Goal: Share content: Share content

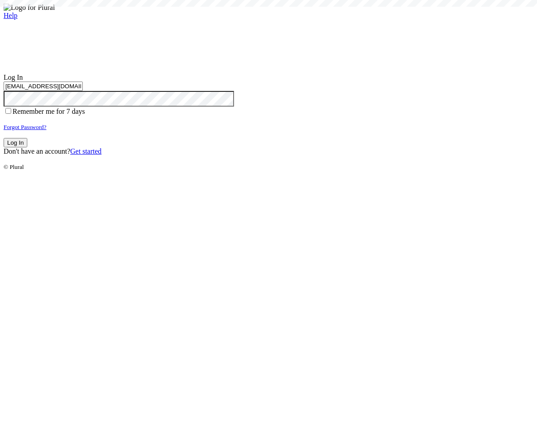
type input "test-1757002307-3@civiceagle.com"
click at [27, 147] on button "Log In" at bounding box center [16, 142] width 24 height 9
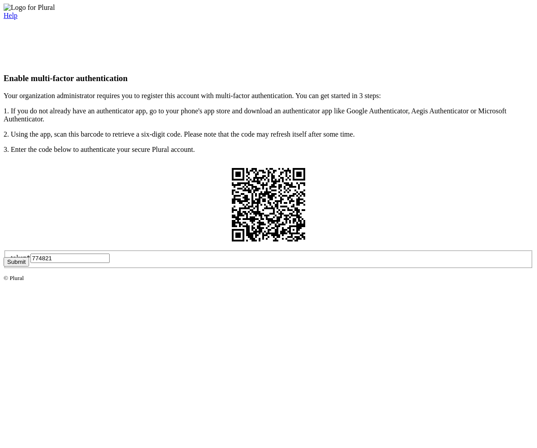
type input "774821"
click at [29, 266] on button "Submit" at bounding box center [17, 261] width 26 height 9
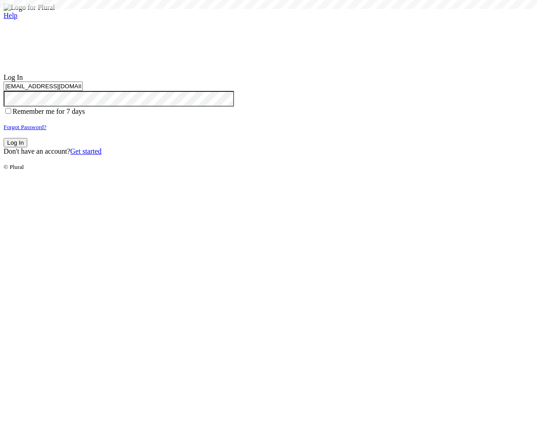
type input "test-1757002307-3@civiceagle.com"
click at [27, 147] on button "Log In" at bounding box center [16, 142] width 24 height 9
click at [47, 130] on small "Forgot Password?" at bounding box center [25, 127] width 43 height 7
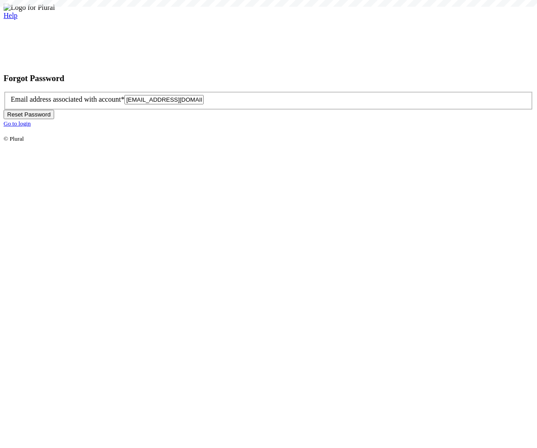
click at [54, 119] on button "Reset Password" at bounding box center [29, 114] width 51 height 9
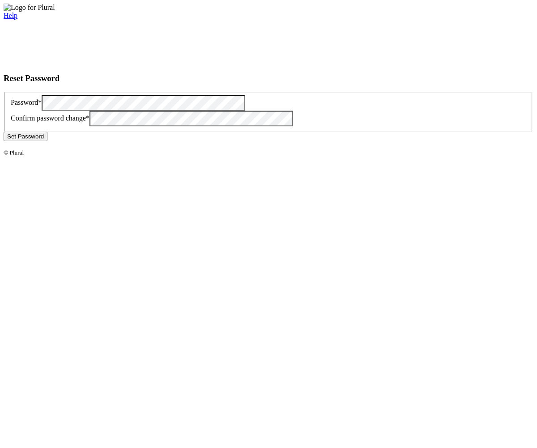
click at [47, 141] on button "Set Password" at bounding box center [26, 136] width 44 height 9
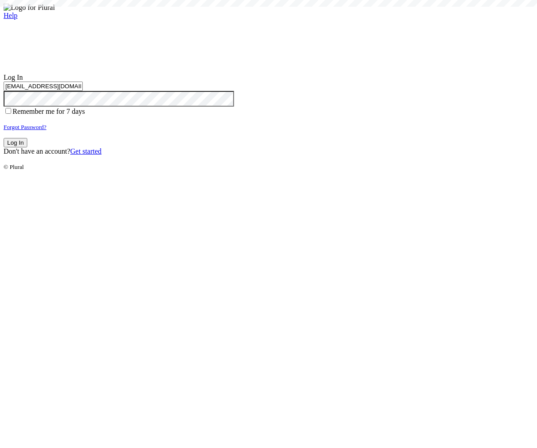
type input "[EMAIL_ADDRESS][DOMAIN_NAME]"
click at [27, 147] on button "Log In" at bounding box center [16, 142] width 24 height 9
type input "[EMAIL_ADDRESS][DOMAIN_NAME]"
click at [27, 147] on button "Log In" at bounding box center [16, 142] width 24 height 9
